Goal: Information Seeking & Learning: Learn about a topic

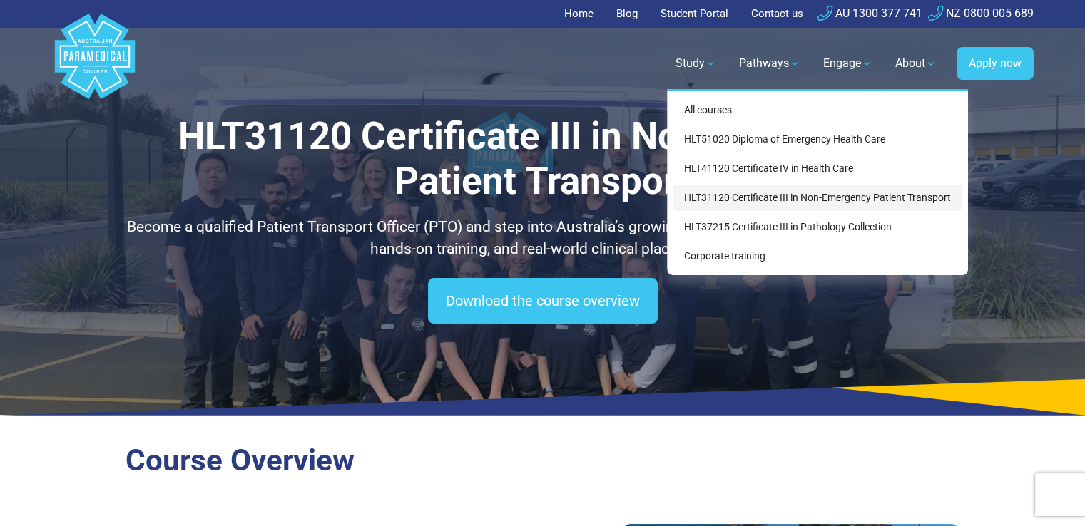
click at [730, 193] on link "HLT31120 Certificate III in Non-Emergency Patient Transport" at bounding box center [818, 198] width 290 height 26
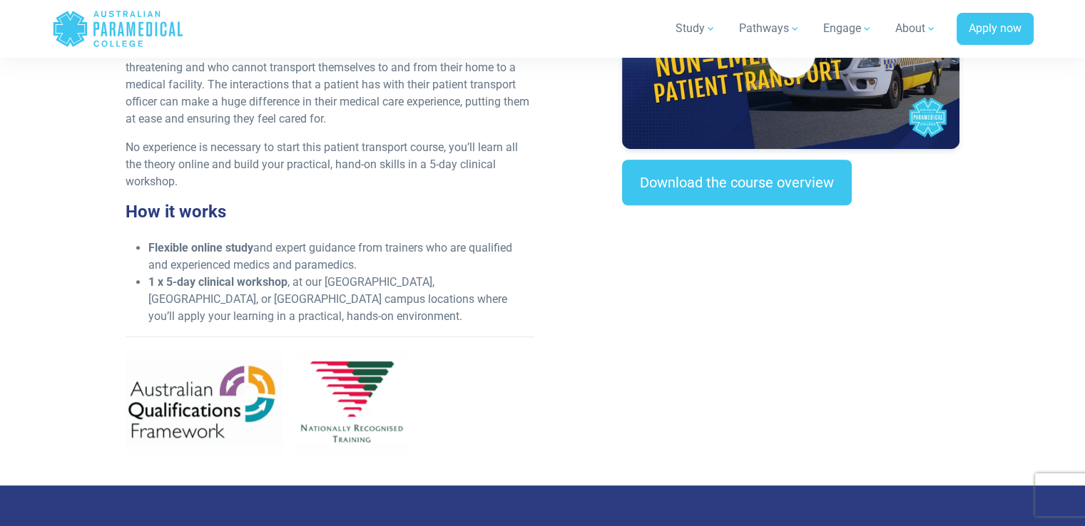
scroll to position [566, 0]
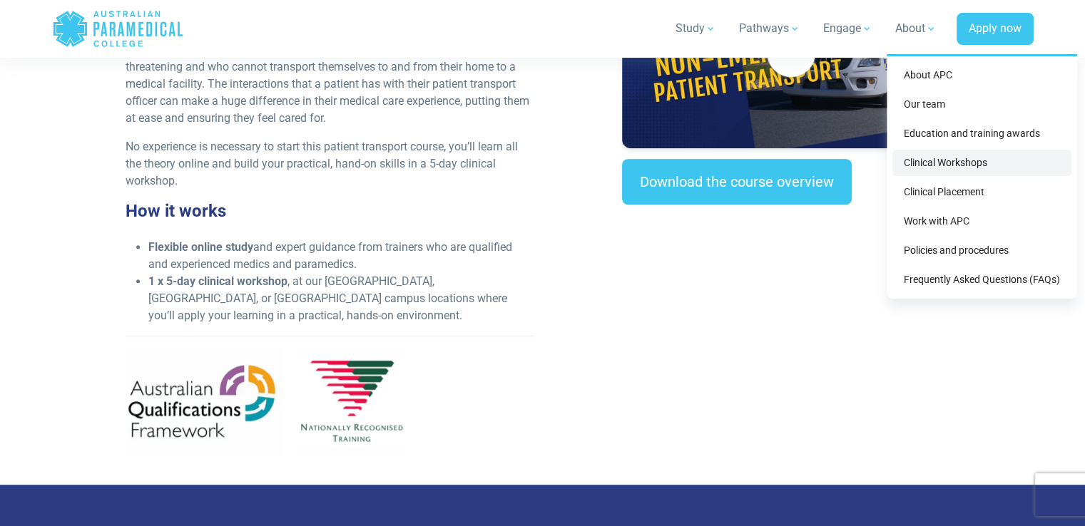
click at [934, 163] on link "Clinical Workshops" at bounding box center [981, 163] width 179 height 26
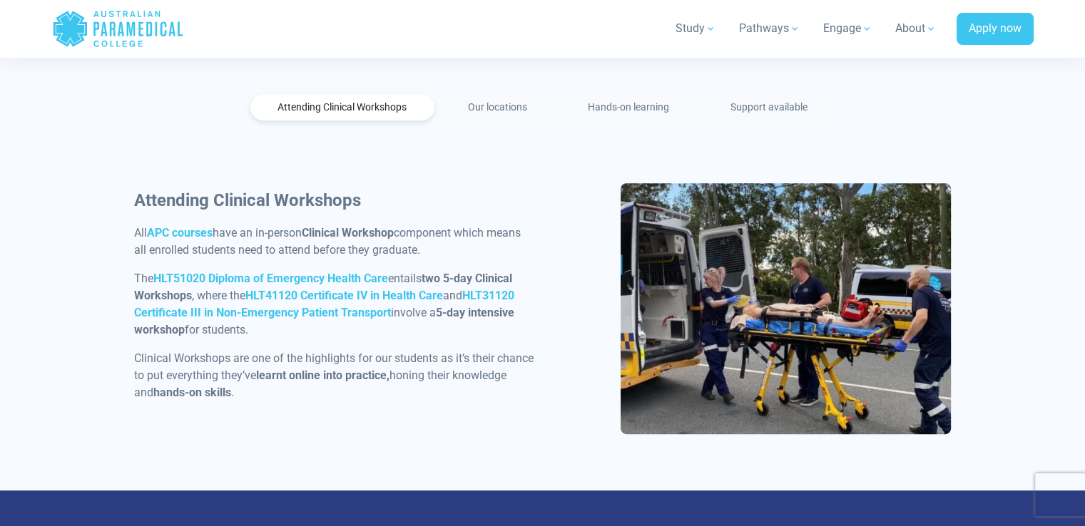
scroll to position [726, 0]
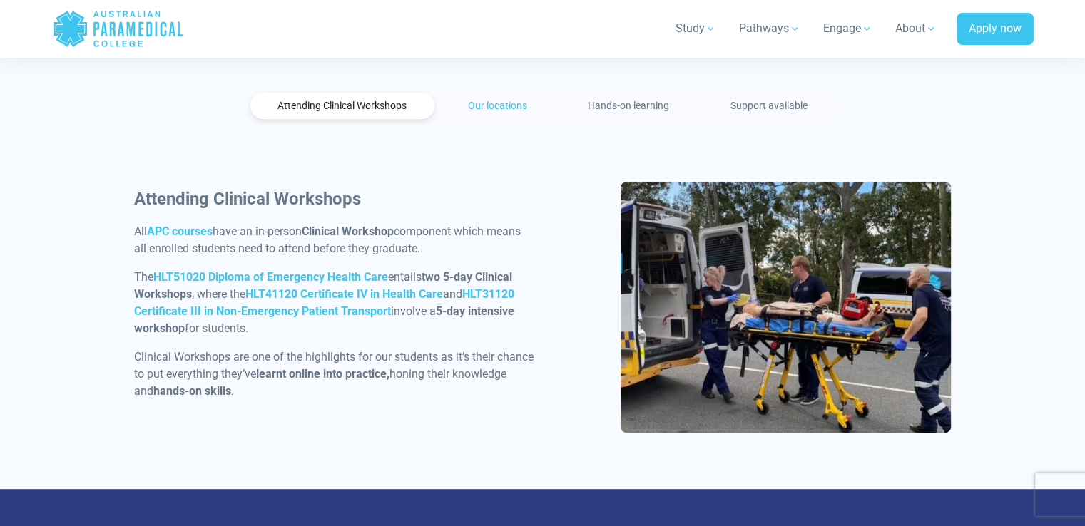
click at [507, 112] on link "Our locations" at bounding box center [497, 106] width 115 height 26
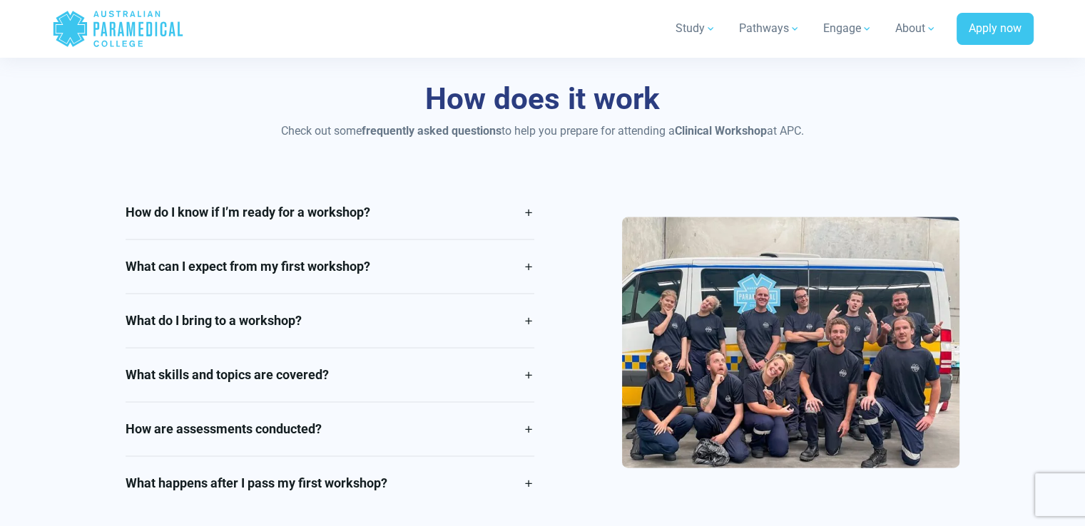
scroll to position [1909, 0]
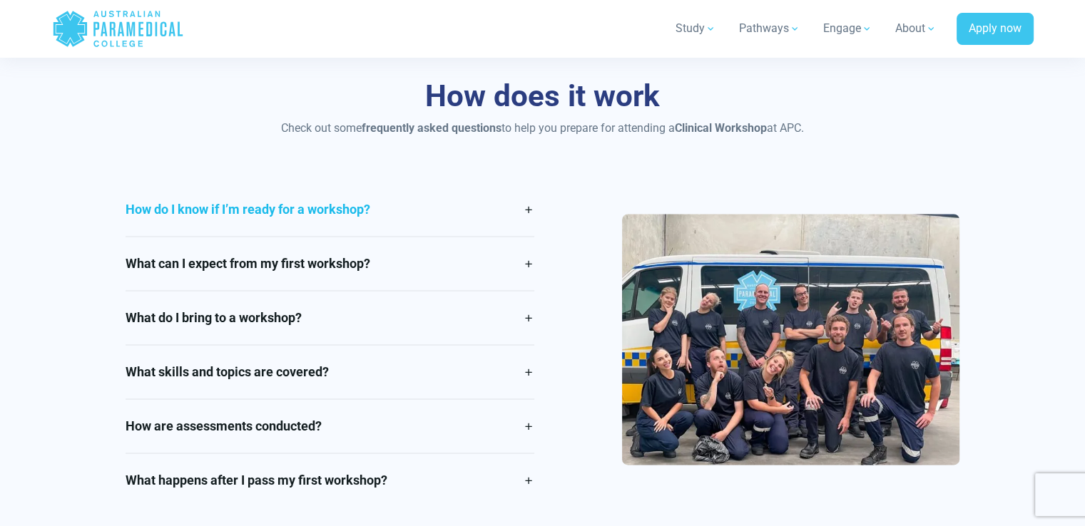
click at [528, 209] on link "How do I know if I’m ready for a workshop?" at bounding box center [330, 209] width 409 height 53
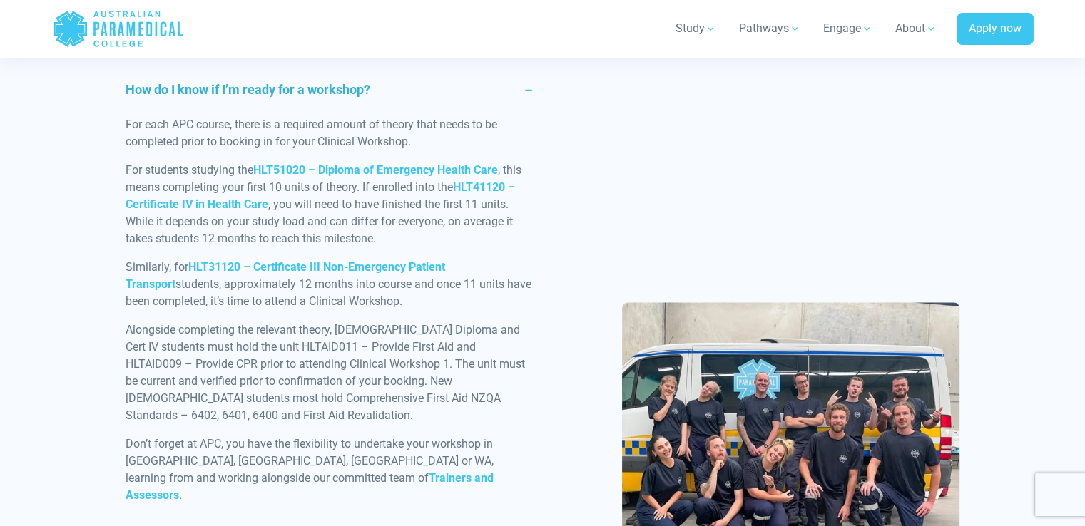
scroll to position [2032, 0]
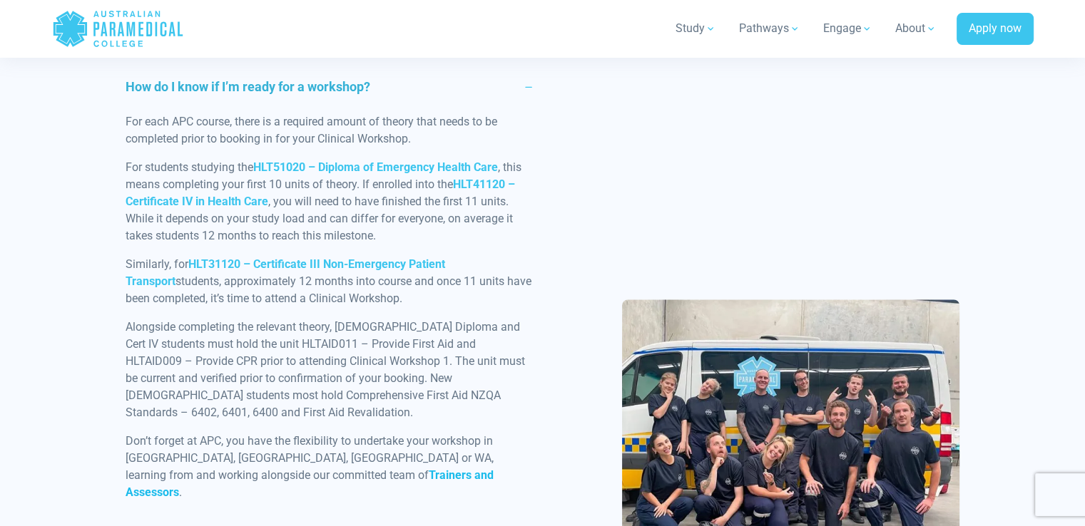
click at [200, 474] on strong "Trainers and Assessors" at bounding box center [310, 484] width 368 height 31
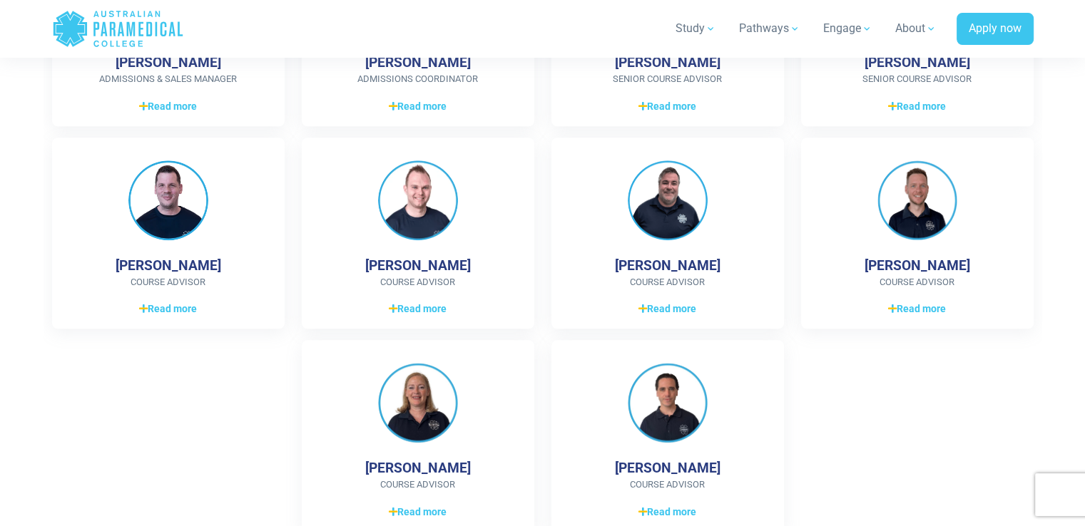
scroll to position [1666, 0]
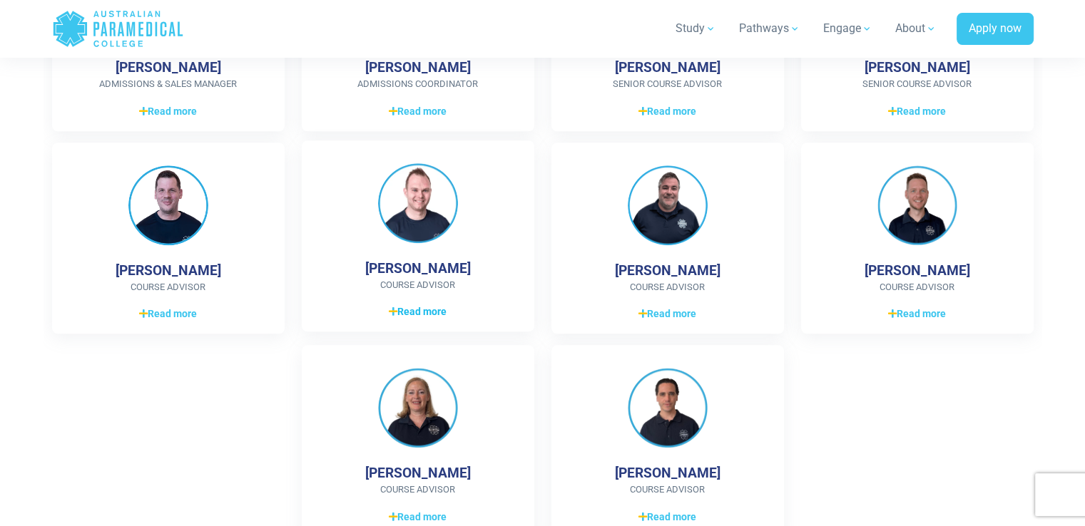
click at [408, 312] on span "Read more" at bounding box center [418, 312] width 58 height 15
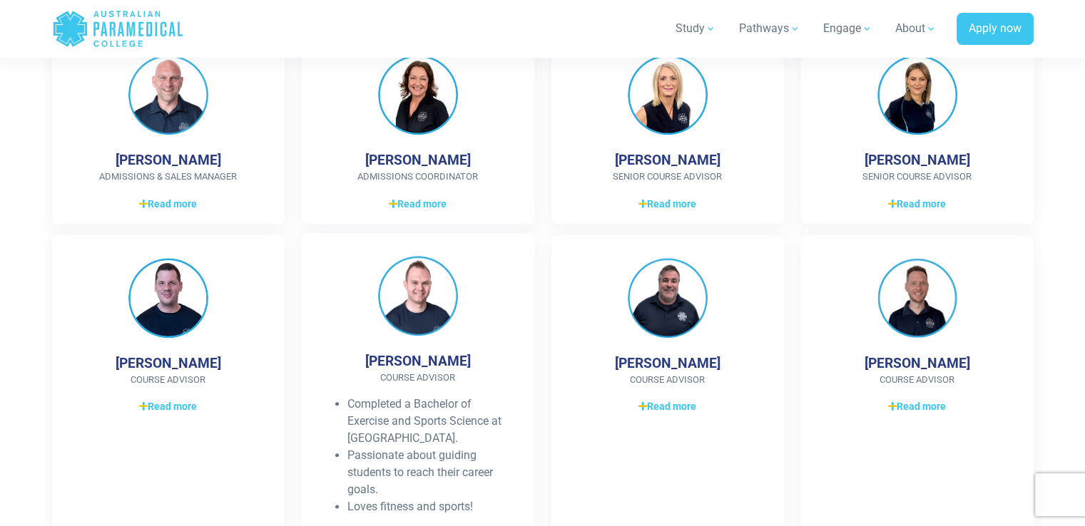
scroll to position [1566, 0]
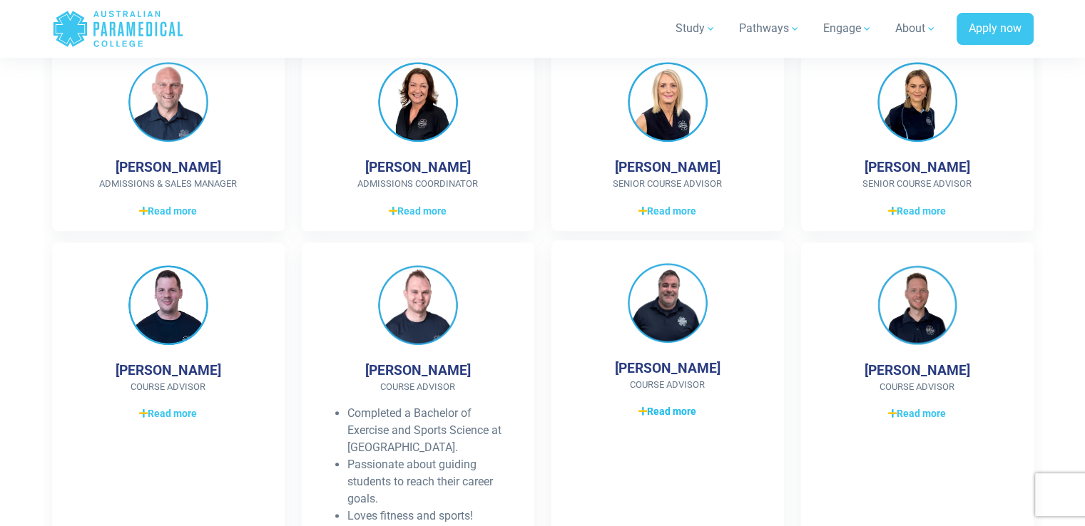
click at [683, 412] on span "Read more" at bounding box center [667, 411] width 58 height 15
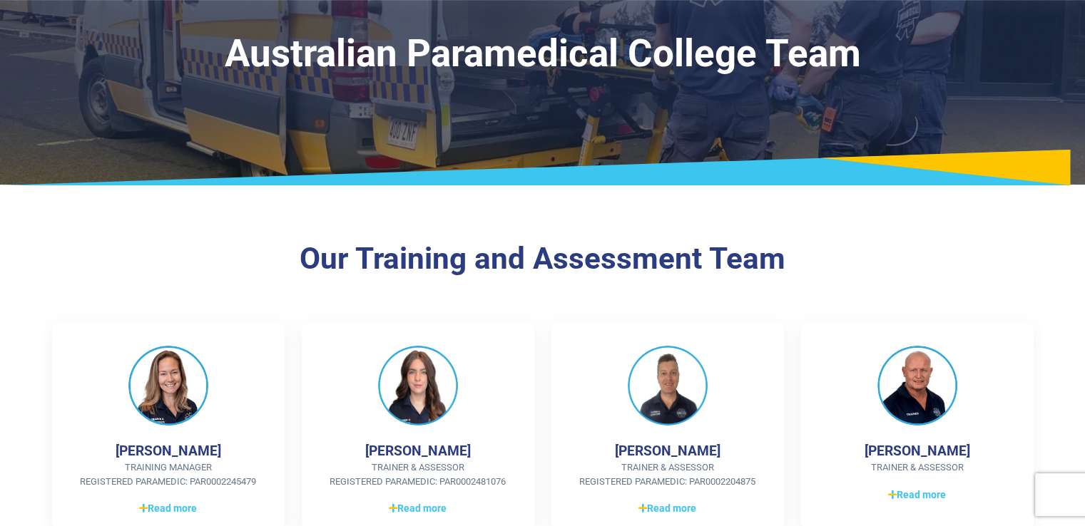
scroll to position [0, 0]
